Goal: Task Accomplishment & Management: Use online tool/utility

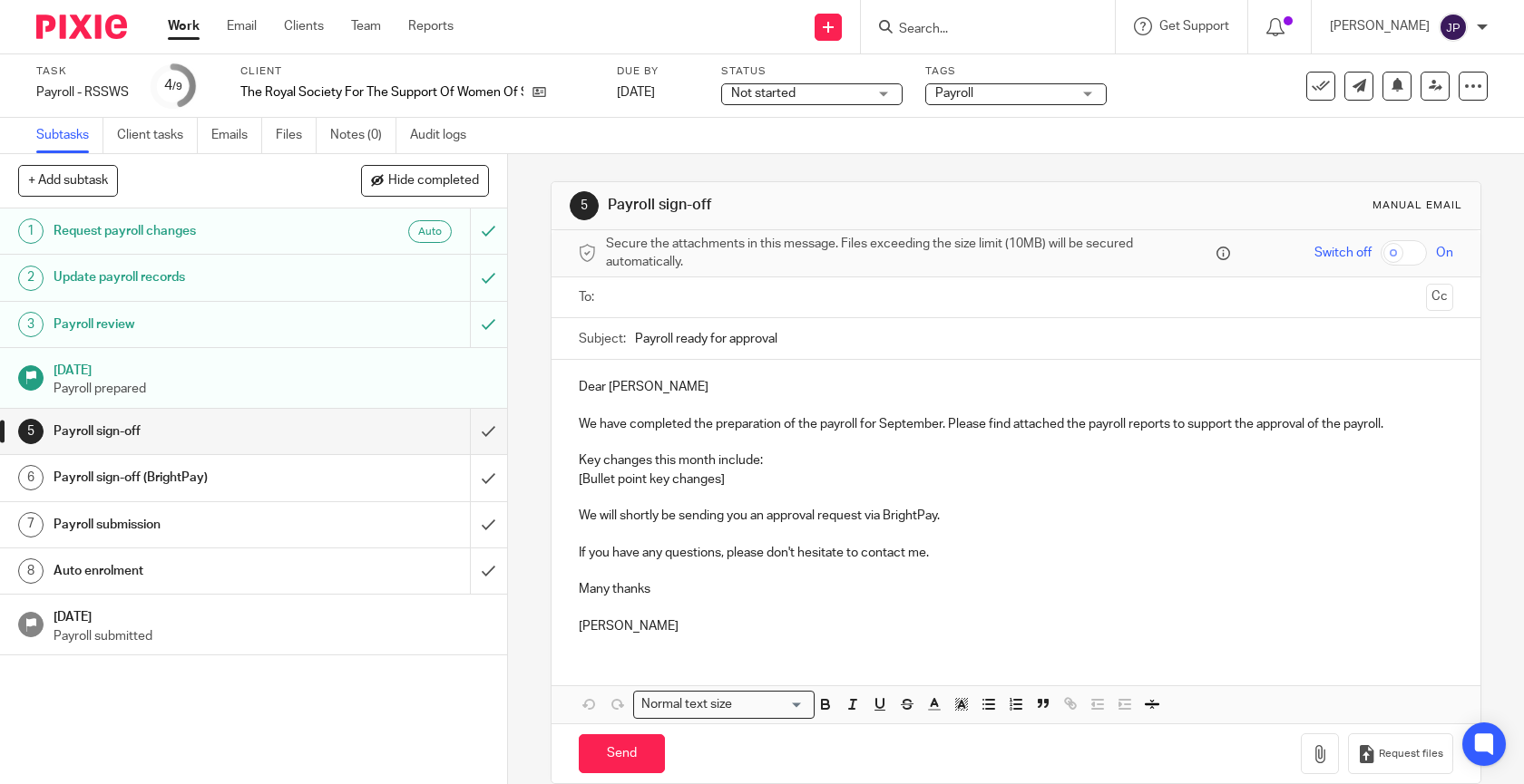
click at [198, 34] on link "Work" at bounding box center [184, 25] width 32 height 18
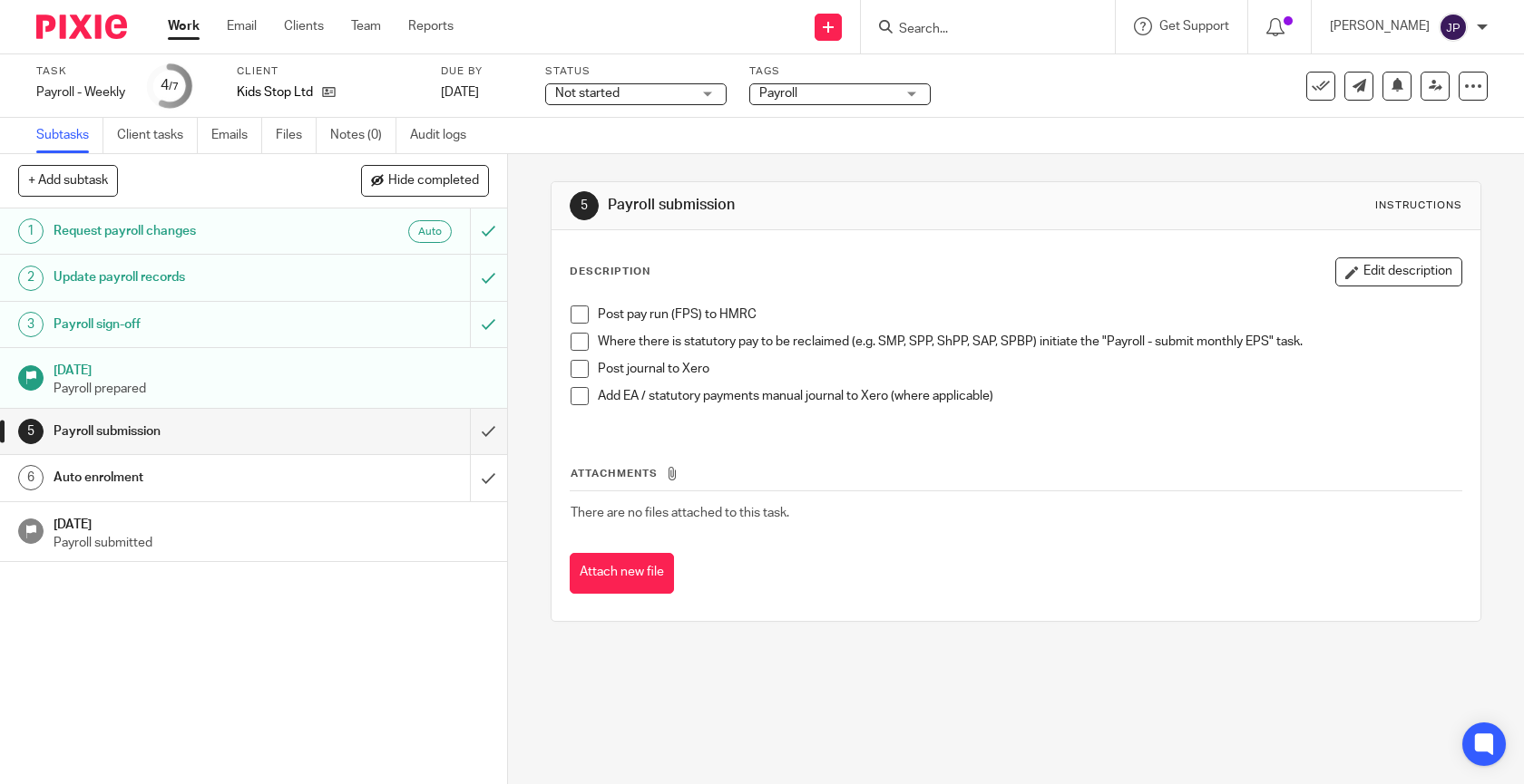
click at [576, 314] on span at bounding box center [579, 314] width 18 height 18
click at [576, 339] on span at bounding box center [579, 341] width 18 height 18
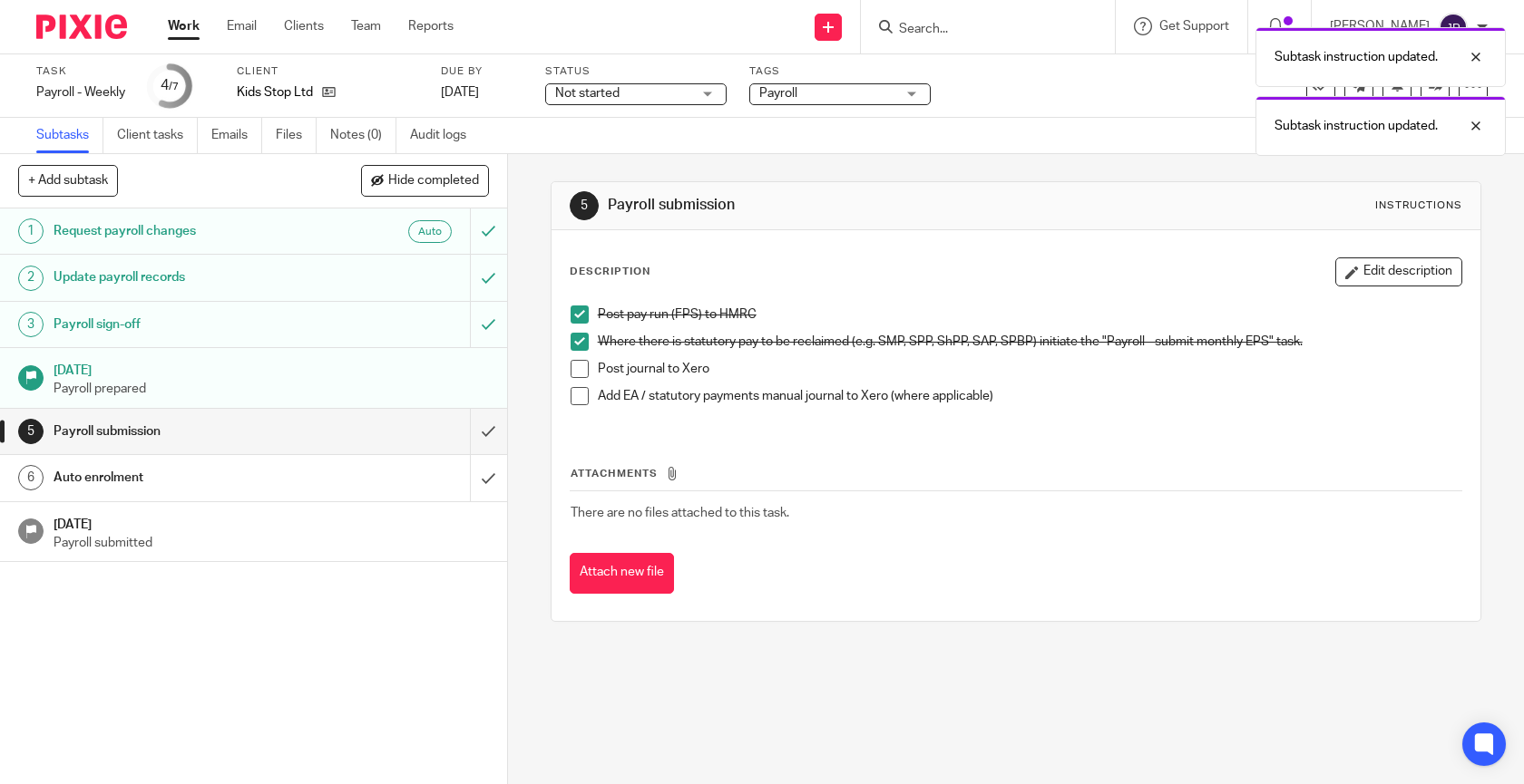
click at [576, 366] on span at bounding box center [579, 368] width 18 height 18
click at [582, 401] on span at bounding box center [579, 395] width 18 height 18
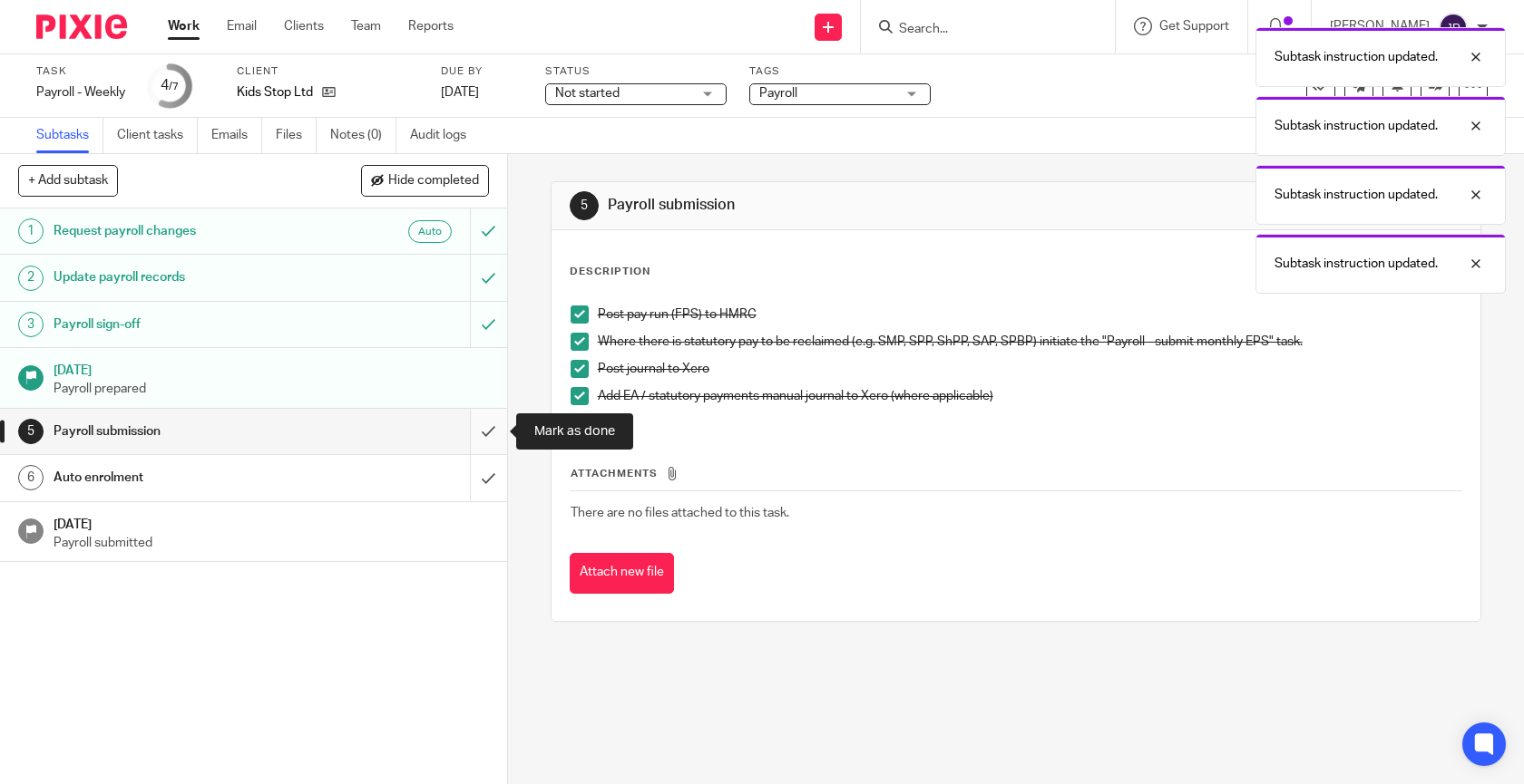
click at [479, 423] on input "submit" at bounding box center [254, 432] width 507 height 46
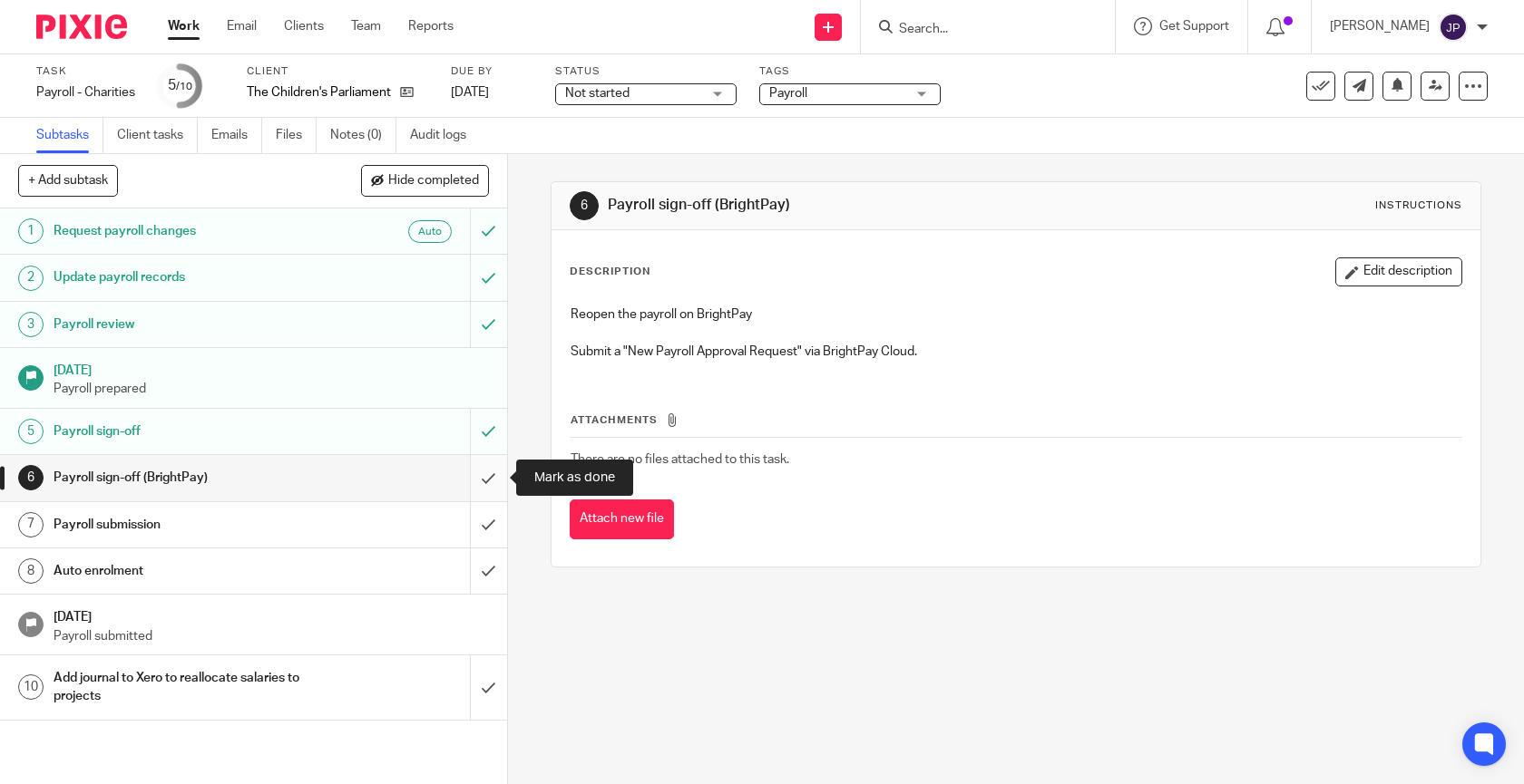
click at [490, 476] on input "submit" at bounding box center [254, 477] width 507 height 46
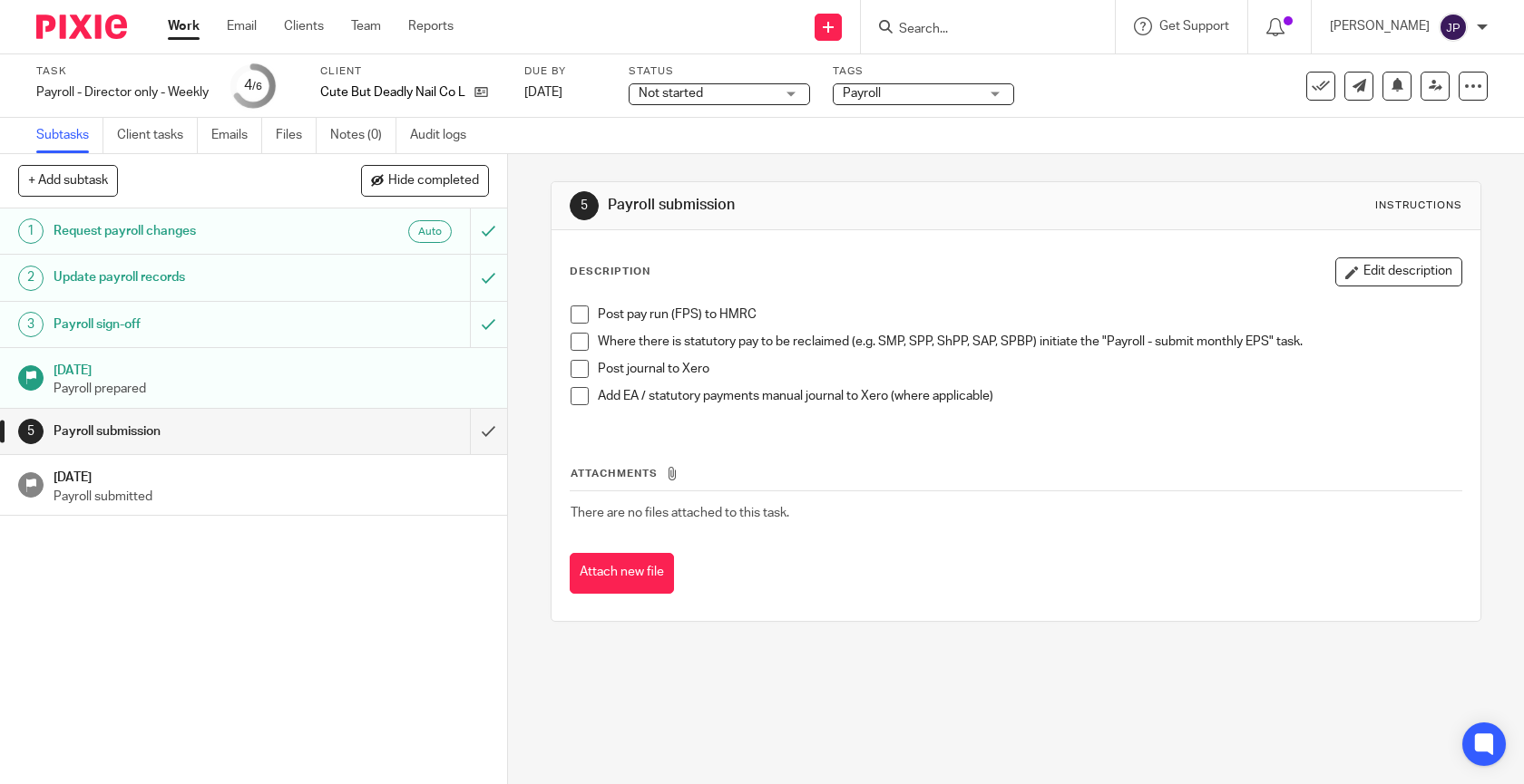
click at [585, 314] on span at bounding box center [579, 314] width 18 height 18
click at [585, 340] on span at bounding box center [579, 341] width 18 height 18
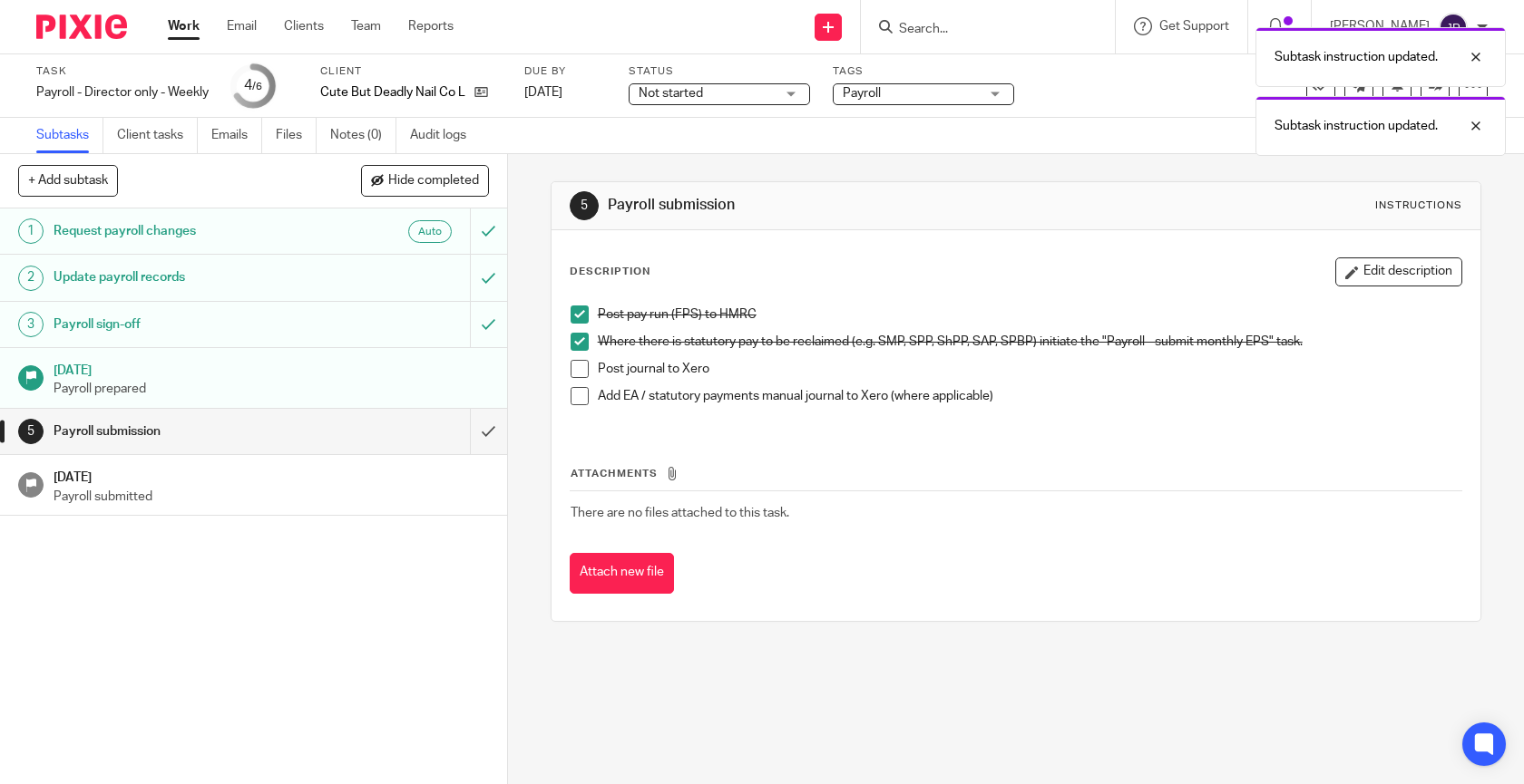
click at [585, 376] on span at bounding box center [579, 368] width 18 height 18
click at [585, 398] on span at bounding box center [579, 395] width 18 height 18
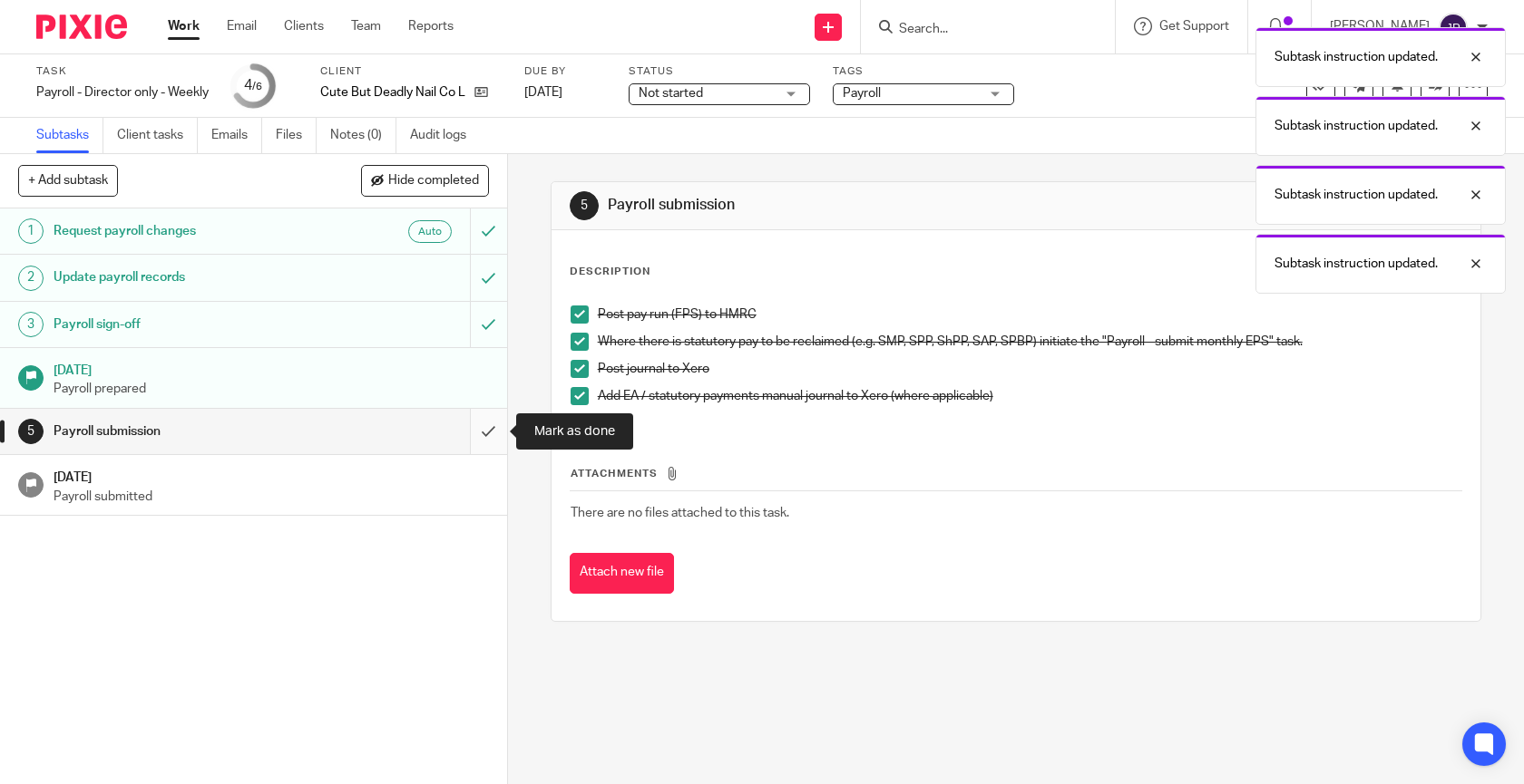
click at [487, 429] on input "submit" at bounding box center [254, 432] width 507 height 46
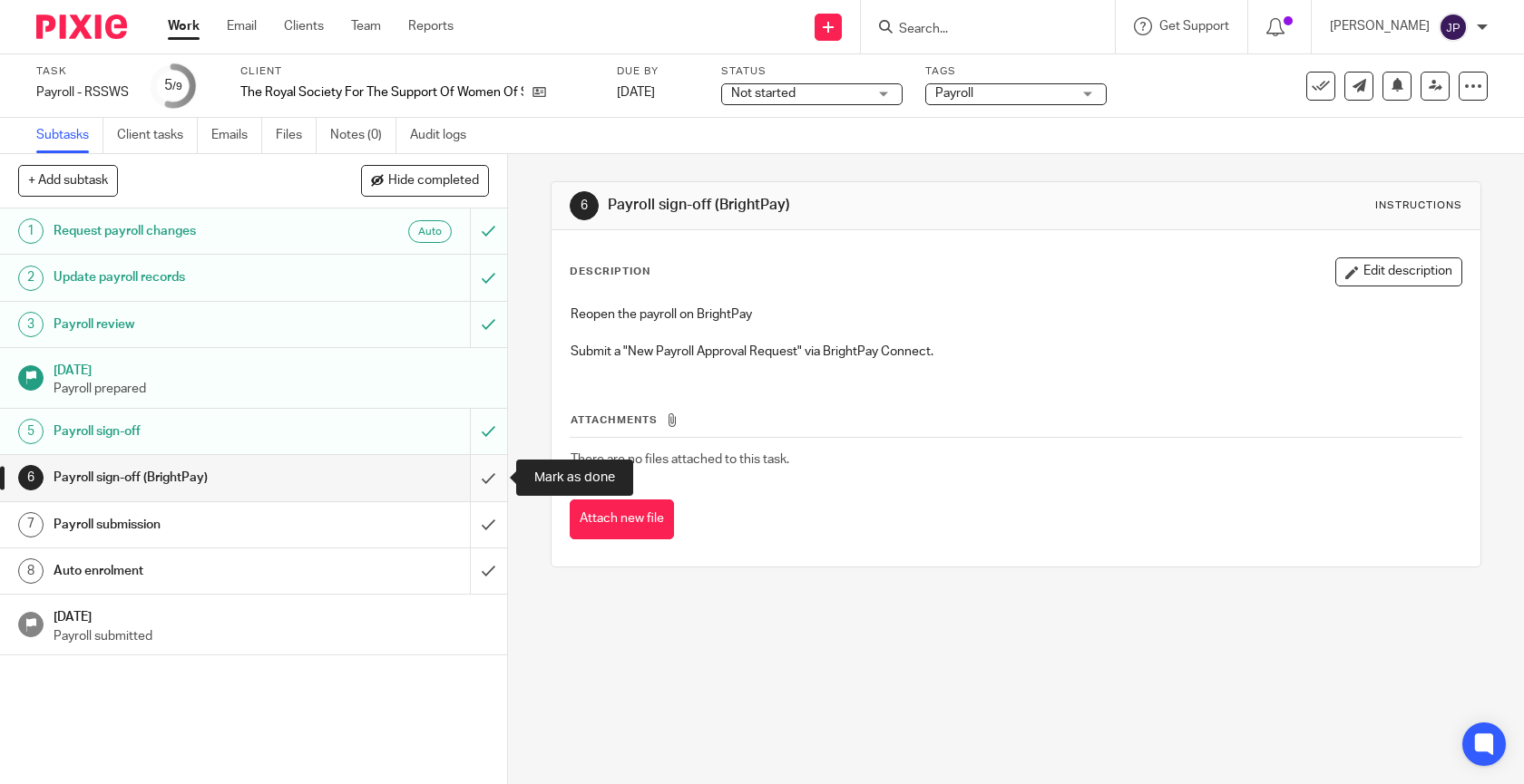
click at [492, 474] on input "submit" at bounding box center [254, 477] width 507 height 46
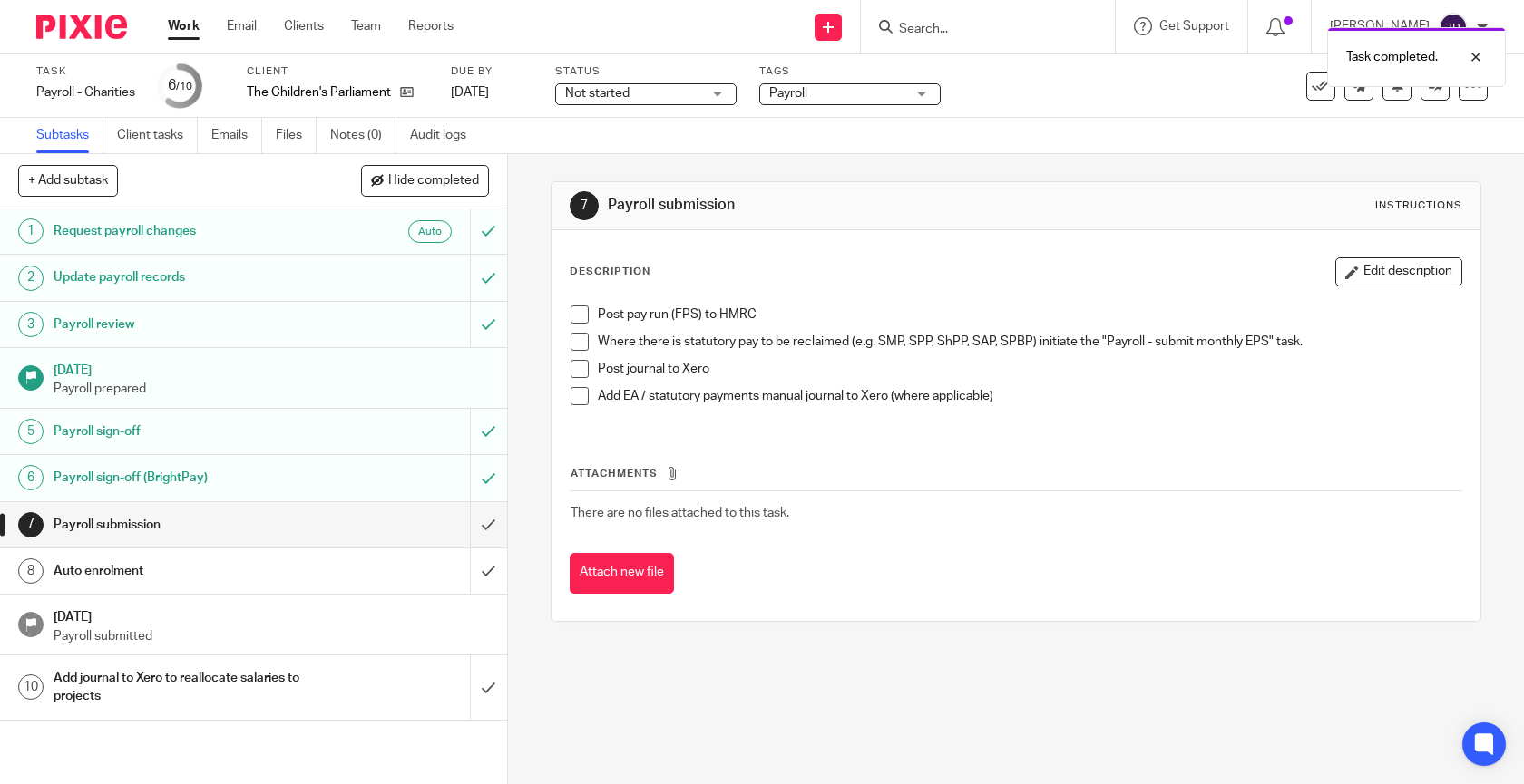
click at [577, 307] on span at bounding box center [579, 314] width 18 height 18
click at [577, 339] on span at bounding box center [579, 341] width 18 height 18
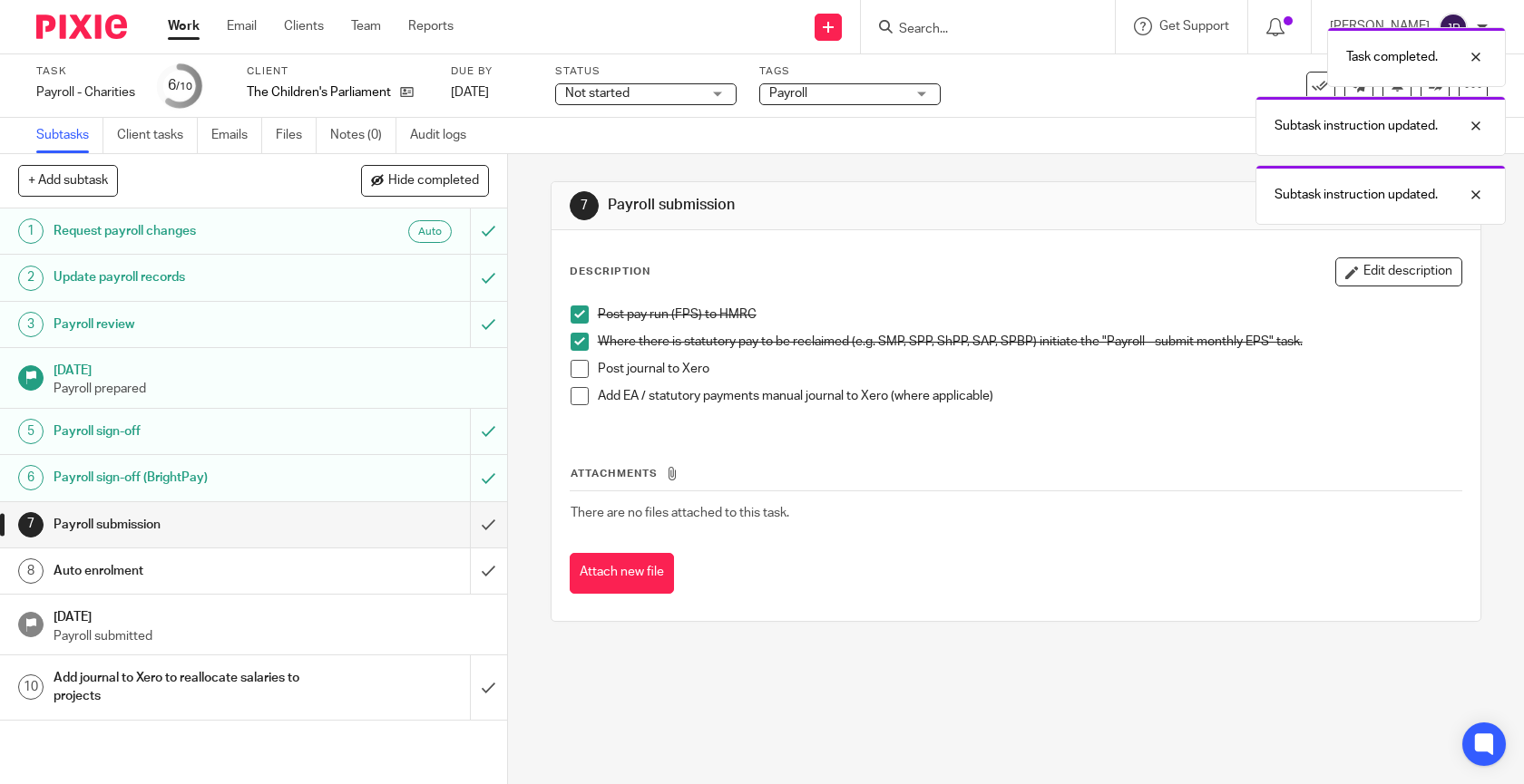
click at [577, 366] on span at bounding box center [579, 368] width 18 height 18
click at [577, 392] on span at bounding box center [579, 395] width 18 height 18
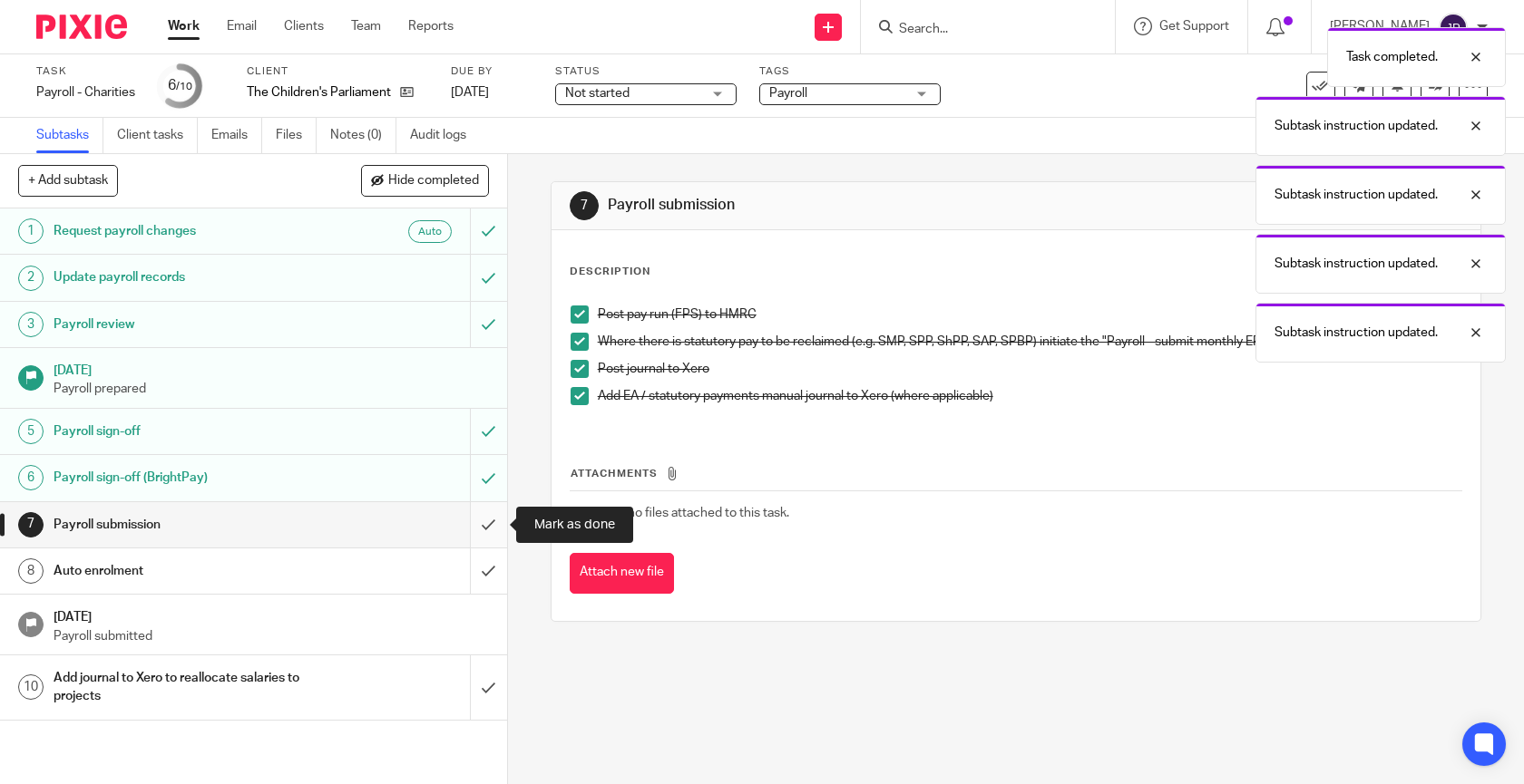
click at [498, 522] on input "submit" at bounding box center [254, 525] width 507 height 46
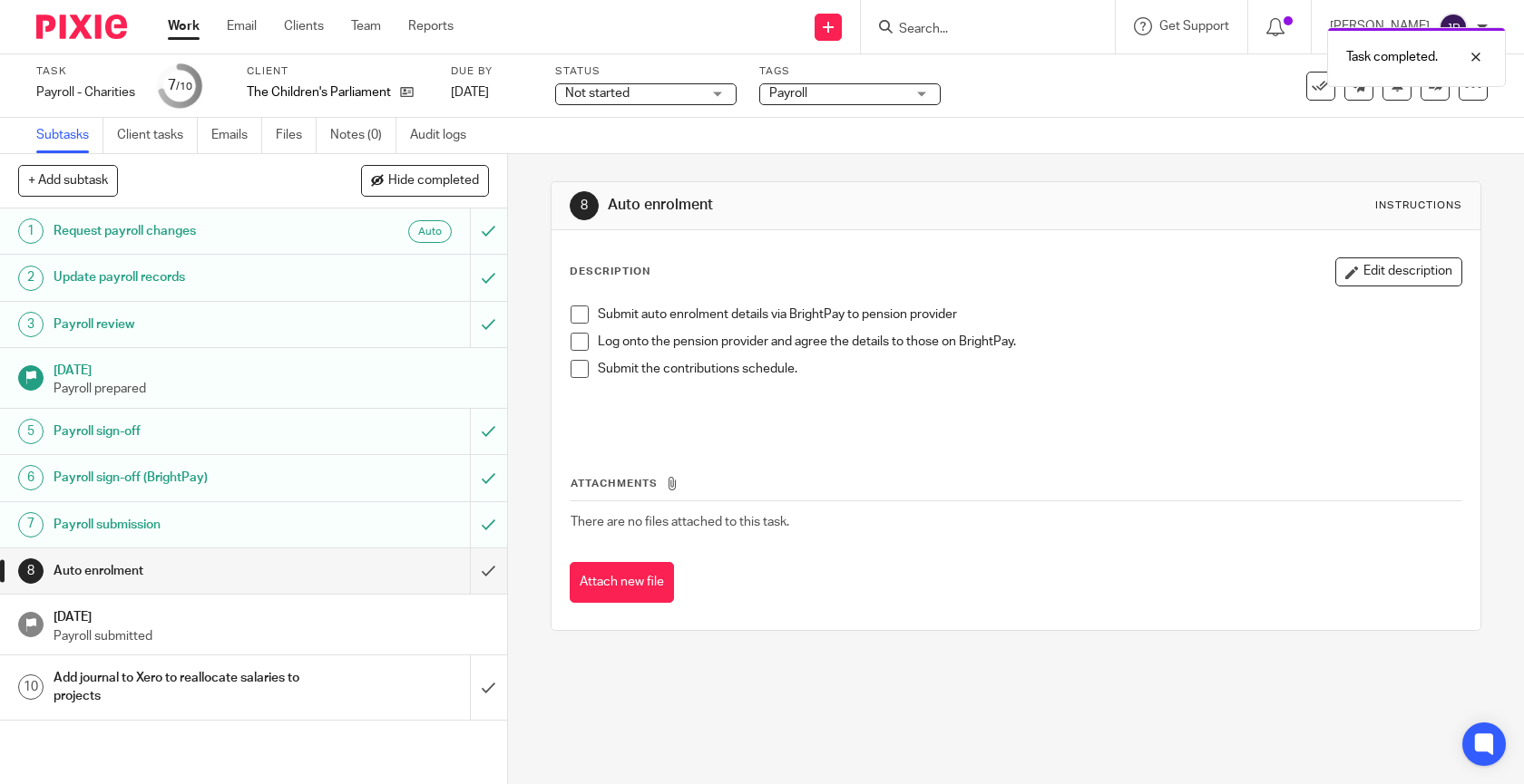
click at [585, 323] on span at bounding box center [579, 314] width 18 height 18
click at [585, 351] on li "Log onto the pension provider and agree the details to those on BrightPay." at bounding box center [1017, 346] width 892 height 27
click at [584, 343] on span at bounding box center [579, 341] width 18 height 18
click at [584, 367] on span at bounding box center [579, 368] width 18 height 18
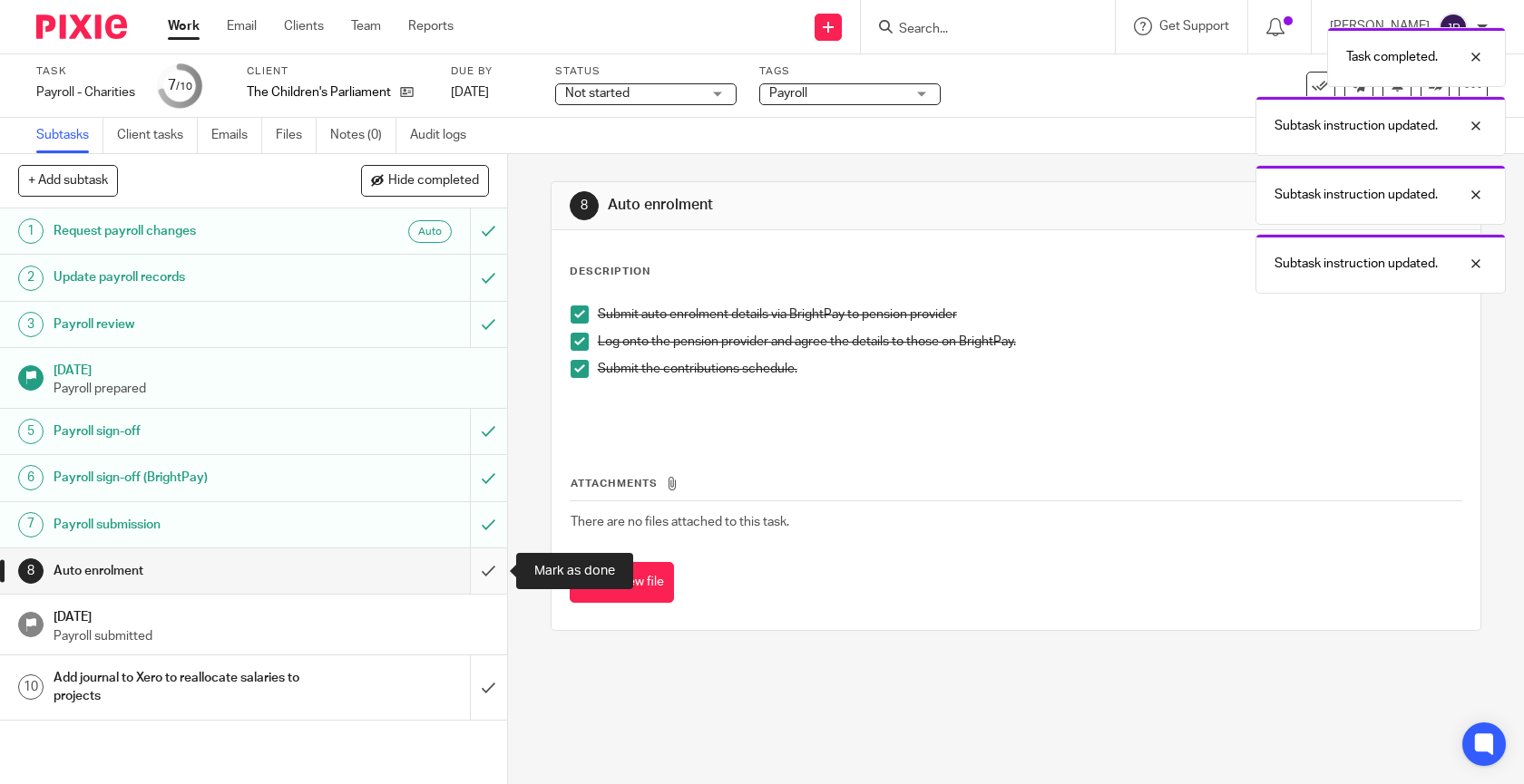
click at [494, 571] on input "submit" at bounding box center [254, 571] width 507 height 46
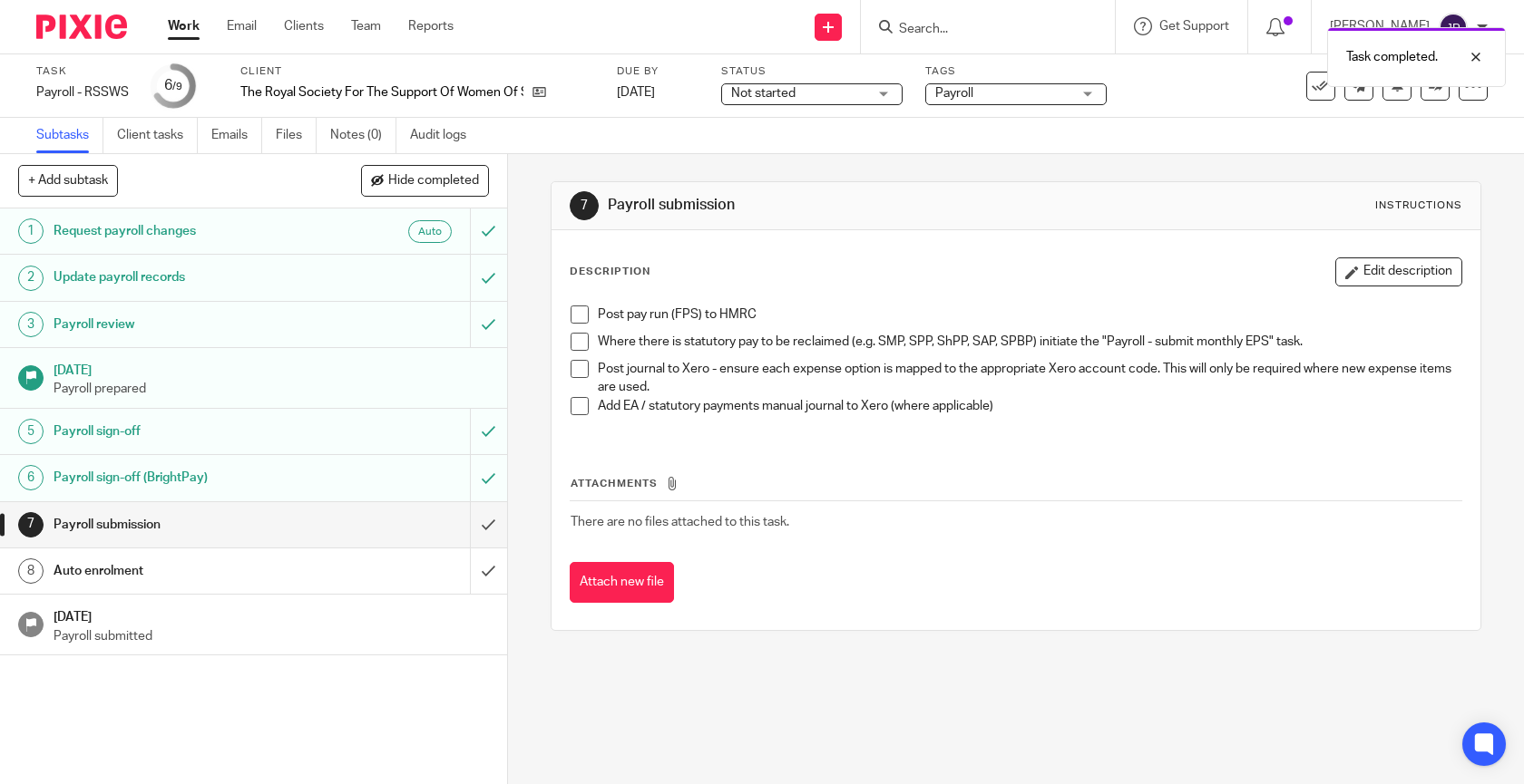
click at [582, 312] on span at bounding box center [579, 314] width 18 height 18
click at [581, 337] on span at bounding box center [579, 341] width 18 height 18
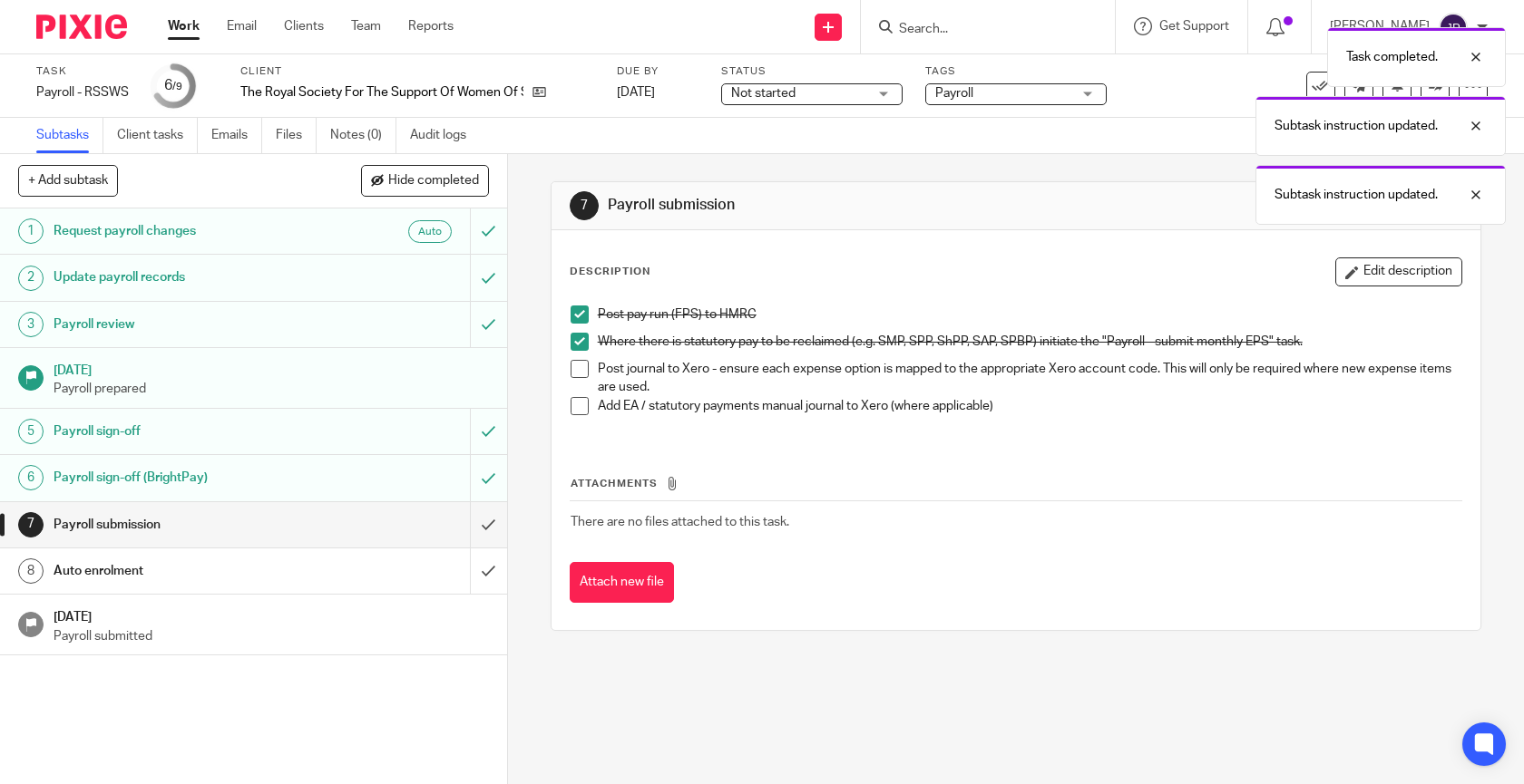
click at [581, 373] on span at bounding box center [579, 368] width 18 height 18
click at [581, 403] on span at bounding box center [579, 406] width 18 height 18
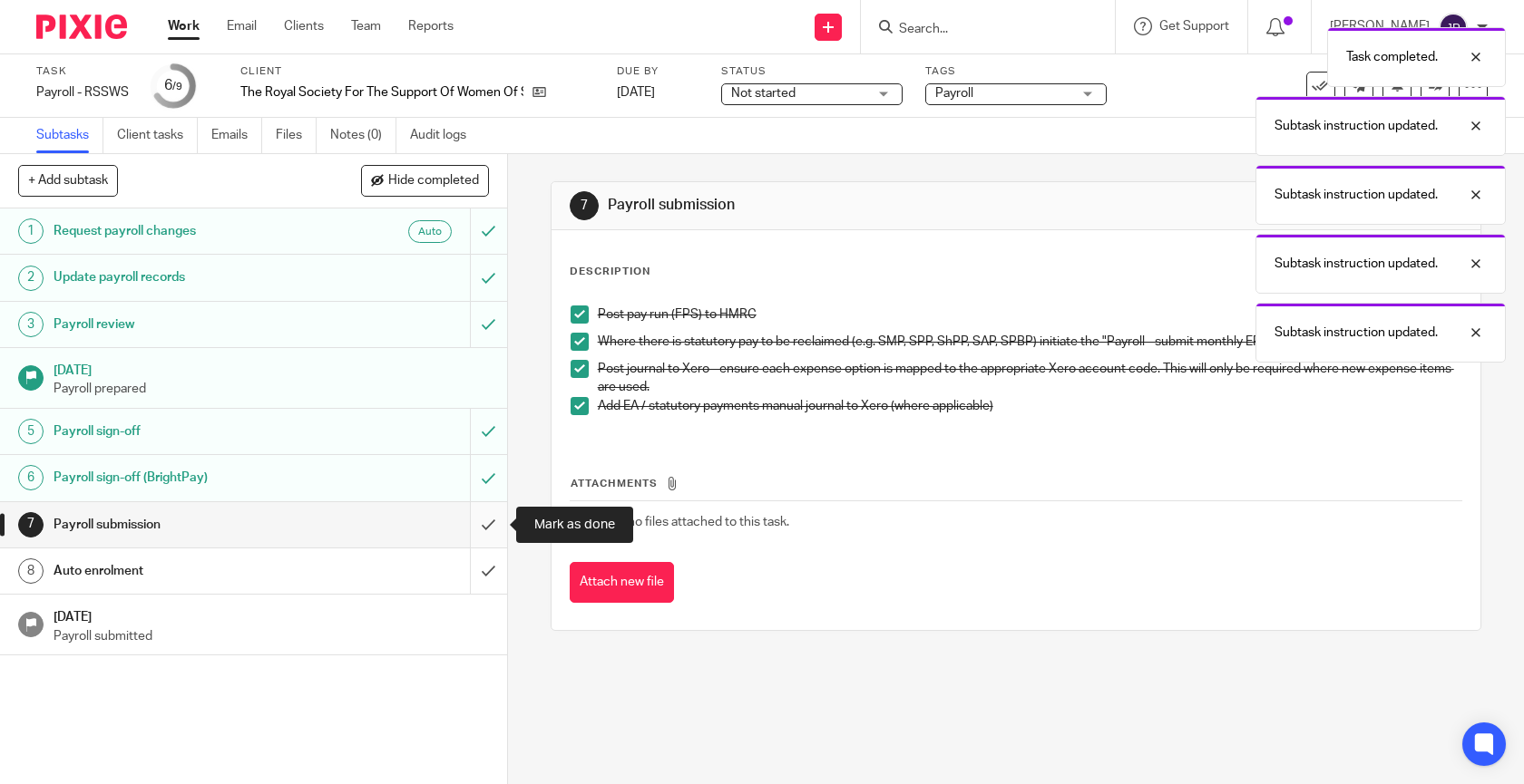
click at [492, 522] on input "submit" at bounding box center [254, 525] width 507 height 46
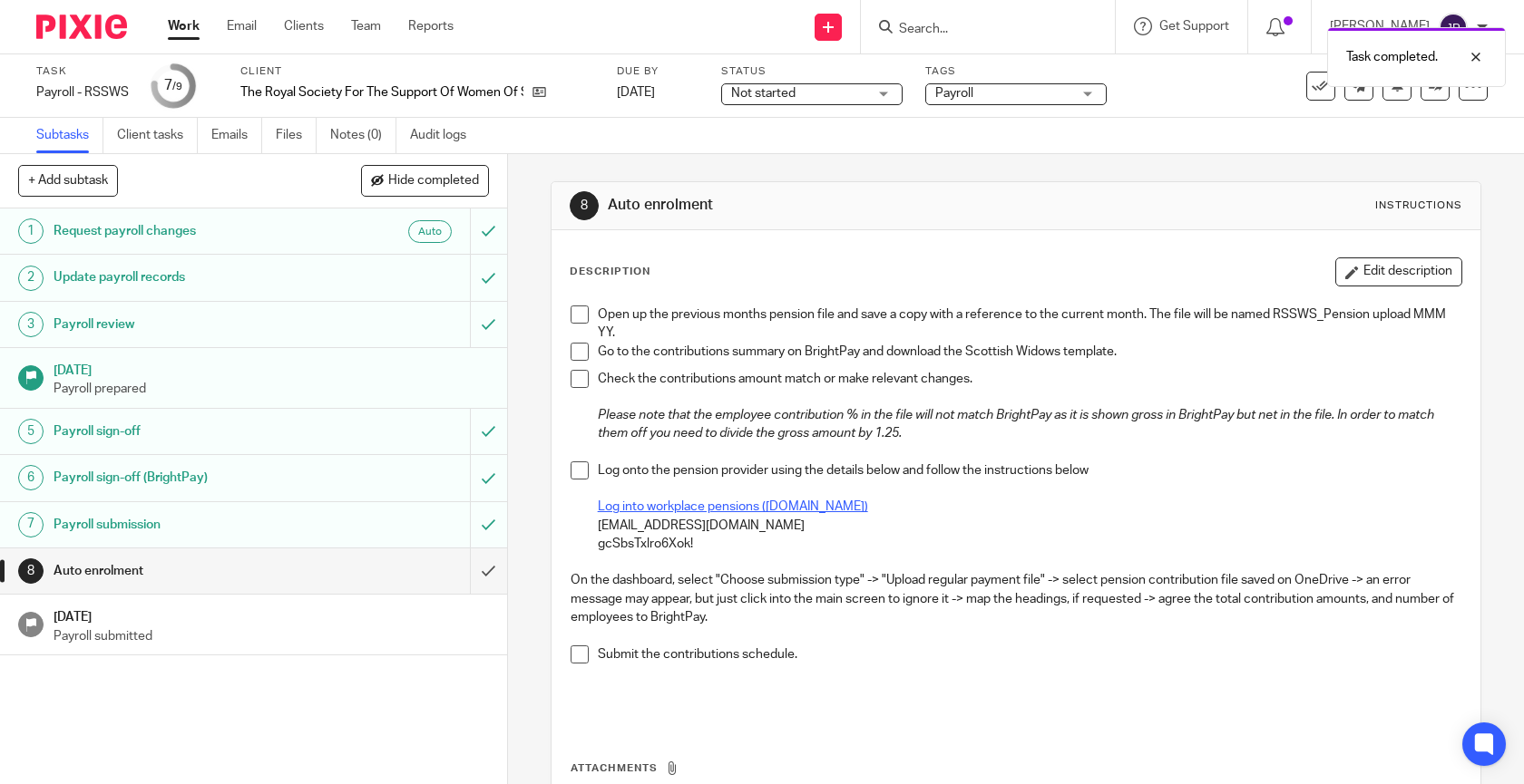
click at [587, 317] on span at bounding box center [579, 314] width 18 height 18
click at [584, 359] on span at bounding box center [579, 351] width 18 height 18
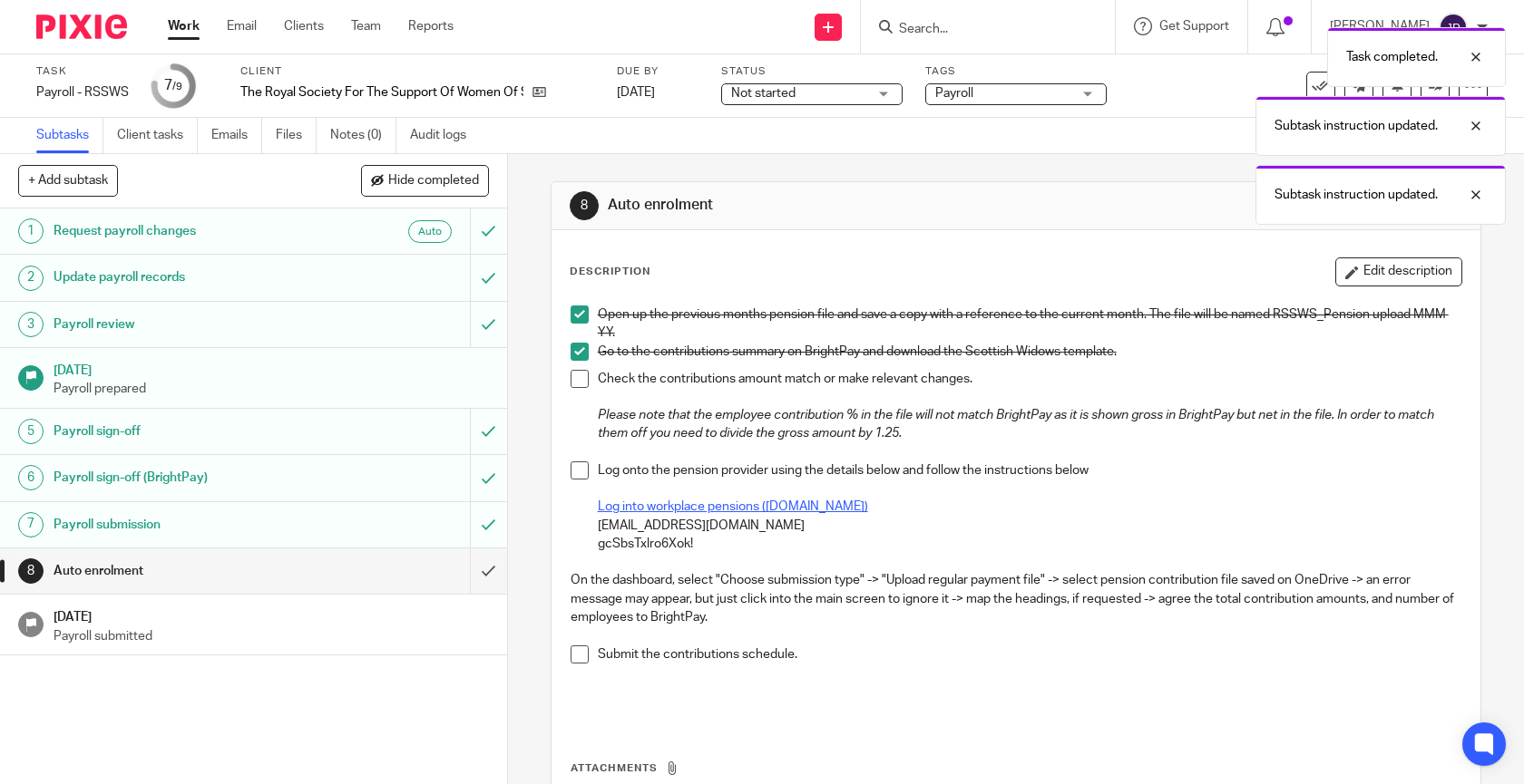
click at [584, 388] on li "Check the contributions amount match or make relevant changes. Please note that…" at bounding box center [1017, 416] width 892 height 91
click at [578, 383] on span at bounding box center [579, 378] width 18 height 18
click at [707, 509] on u "Log into workplace pensions ([DOMAIN_NAME])" at bounding box center [733, 507] width 270 height 13
click at [669, 525] on p "ceo@rssws.org" at bounding box center [1030, 525] width 865 height 18
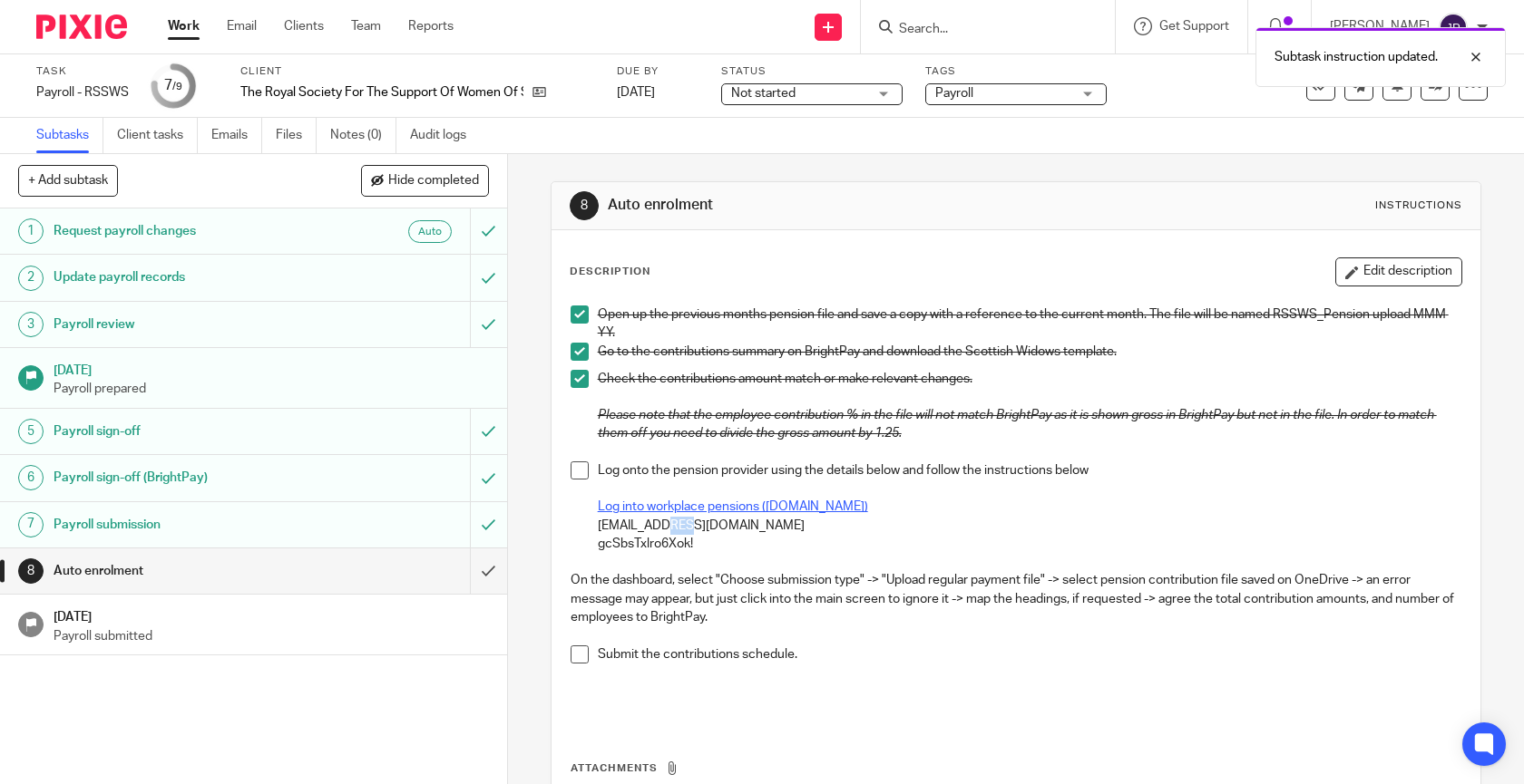
click at [710, 530] on p "ceo@rssws.org" at bounding box center [1030, 525] width 865 height 18
drag, startPoint x: 702, startPoint y: 530, endPoint x: 556, endPoint y: 529, distance: 146.0
click at [555, 529] on div "Description Edit description Open up the previous months pension file and save …" at bounding box center [1016, 572] width 930 height 685
copy p "ceo@rssws.org"
drag, startPoint x: 704, startPoint y: 547, endPoint x: 561, endPoint y: 543, distance: 143.1
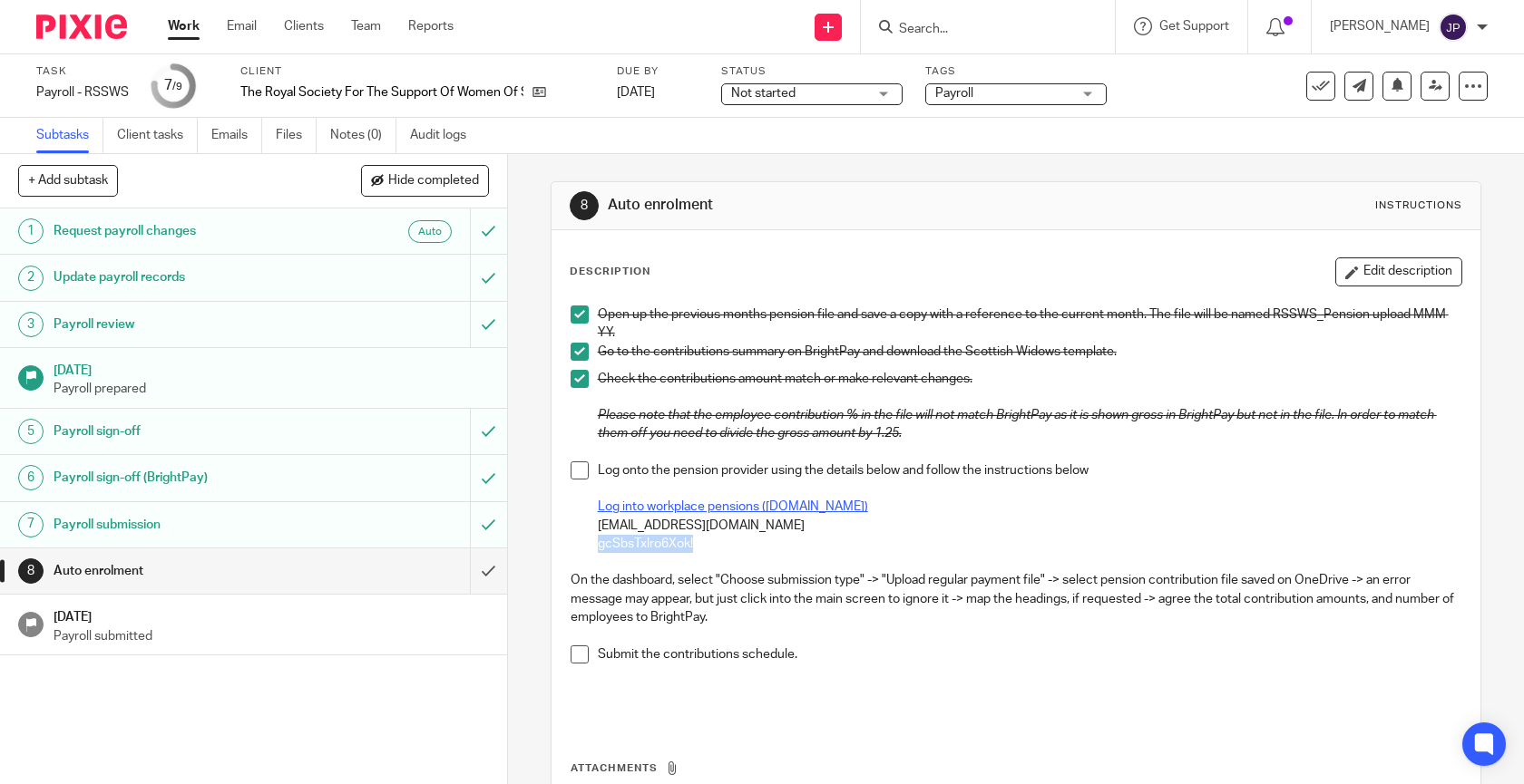
click at [561, 543] on div "Open up the previous months pension file and save a copy with a reference to th…" at bounding box center [1016, 509] width 909 height 426
copy p "gcSbsTxlro6Xok!"
click at [582, 471] on span at bounding box center [579, 470] width 18 height 18
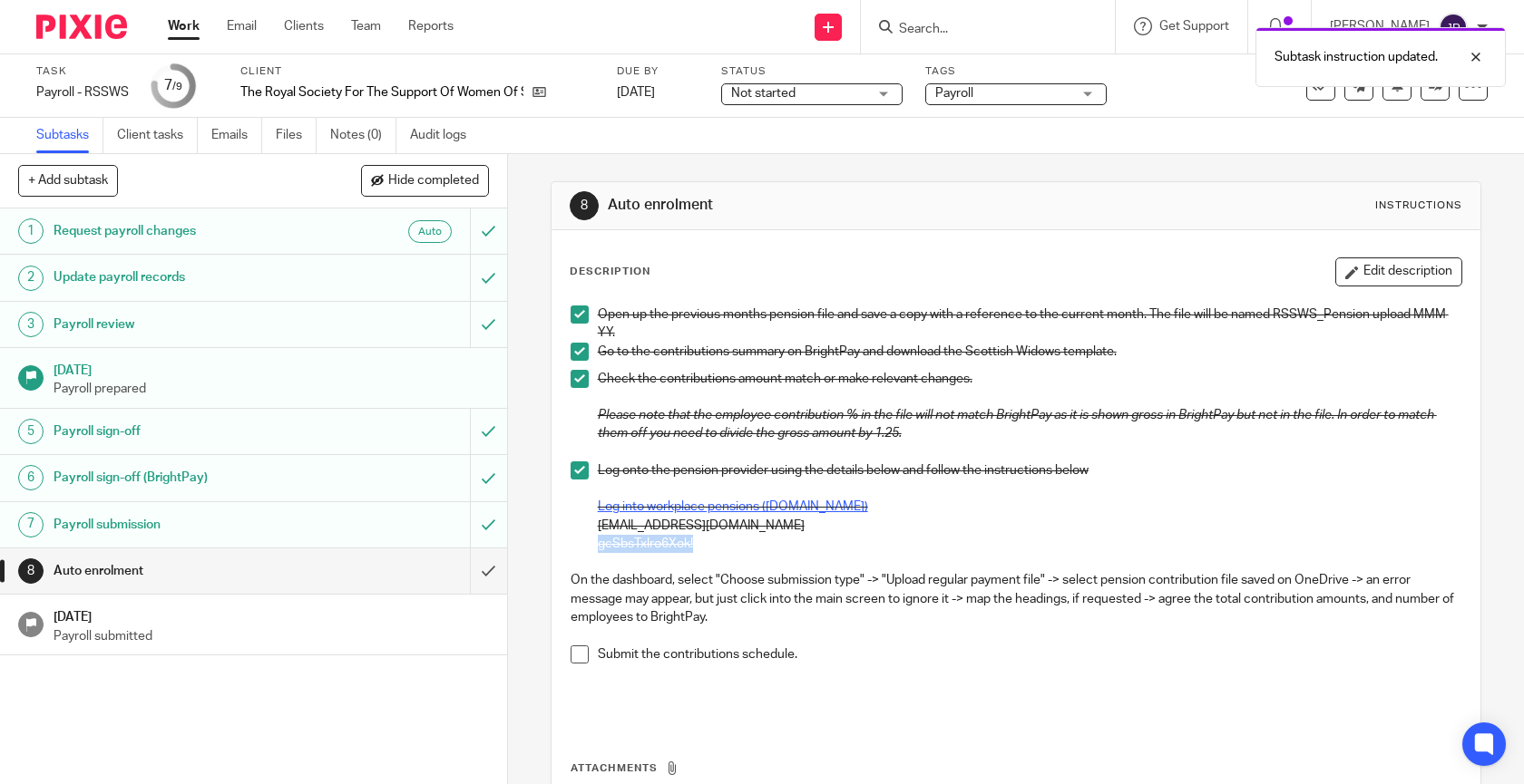
click at [577, 648] on span at bounding box center [579, 653] width 18 height 18
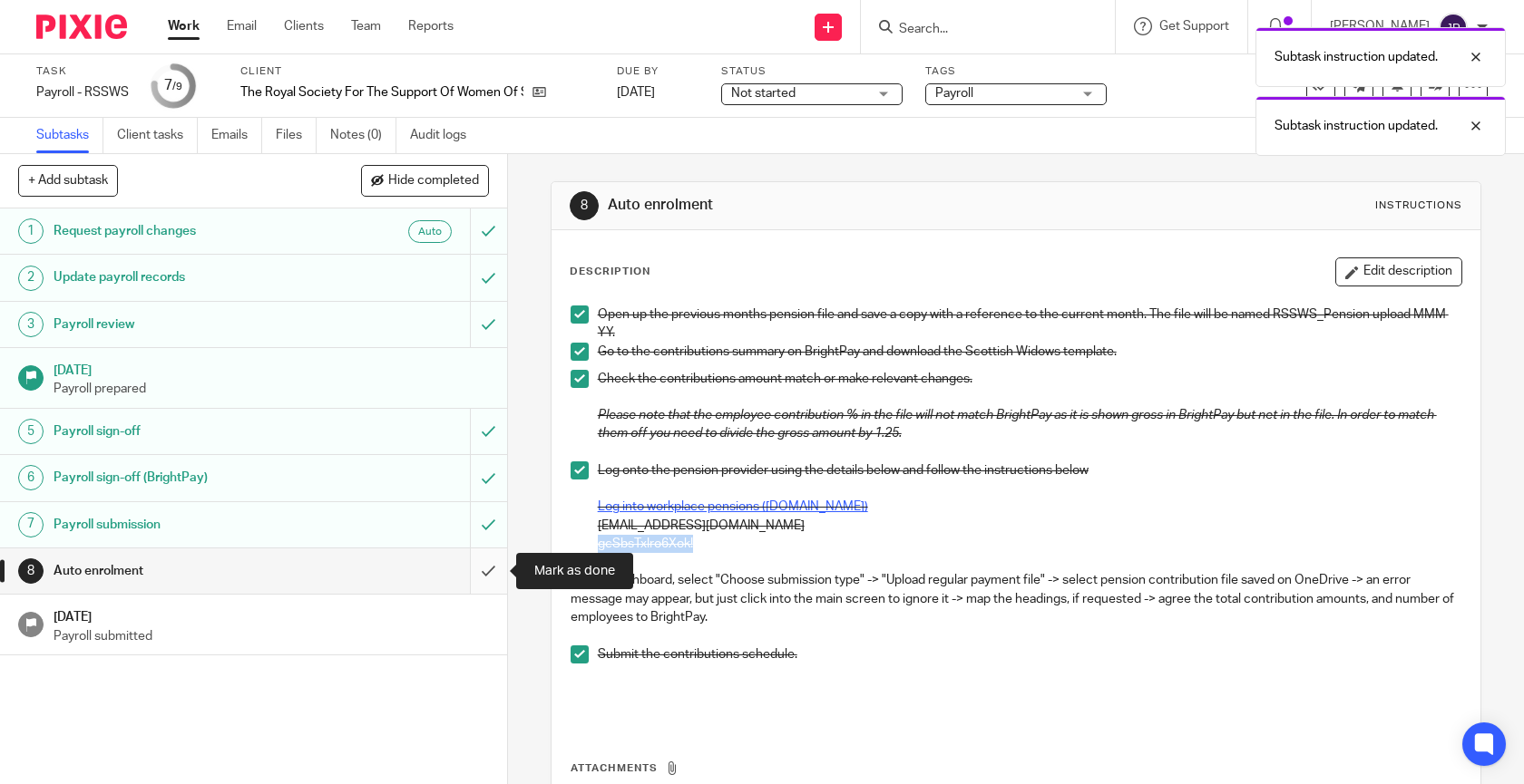
click at [488, 572] on input "submit" at bounding box center [254, 571] width 507 height 46
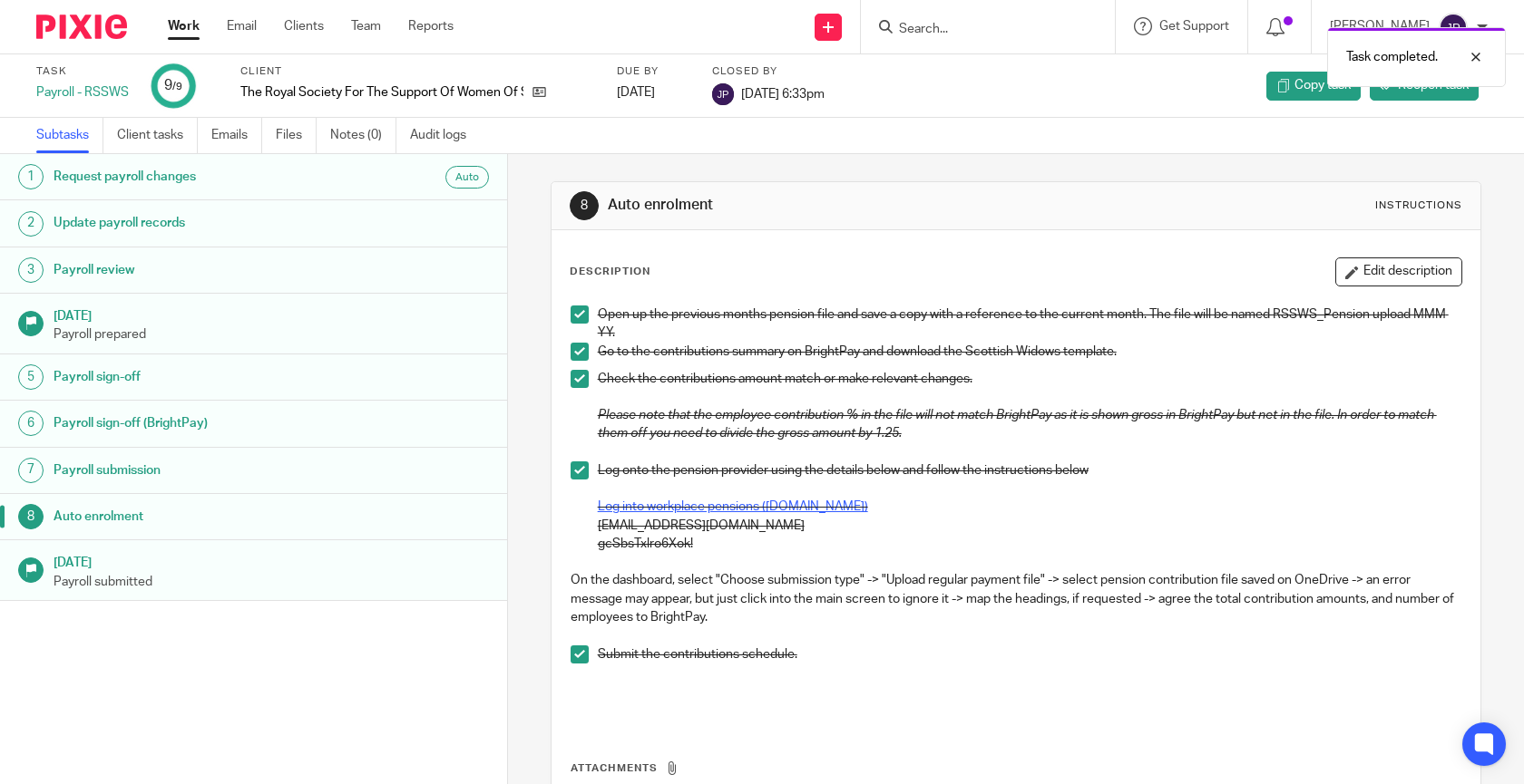
click at [187, 24] on link "Work" at bounding box center [184, 25] width 32 height 18
